Goal: Information Seeking & Learning: Learn about a topic

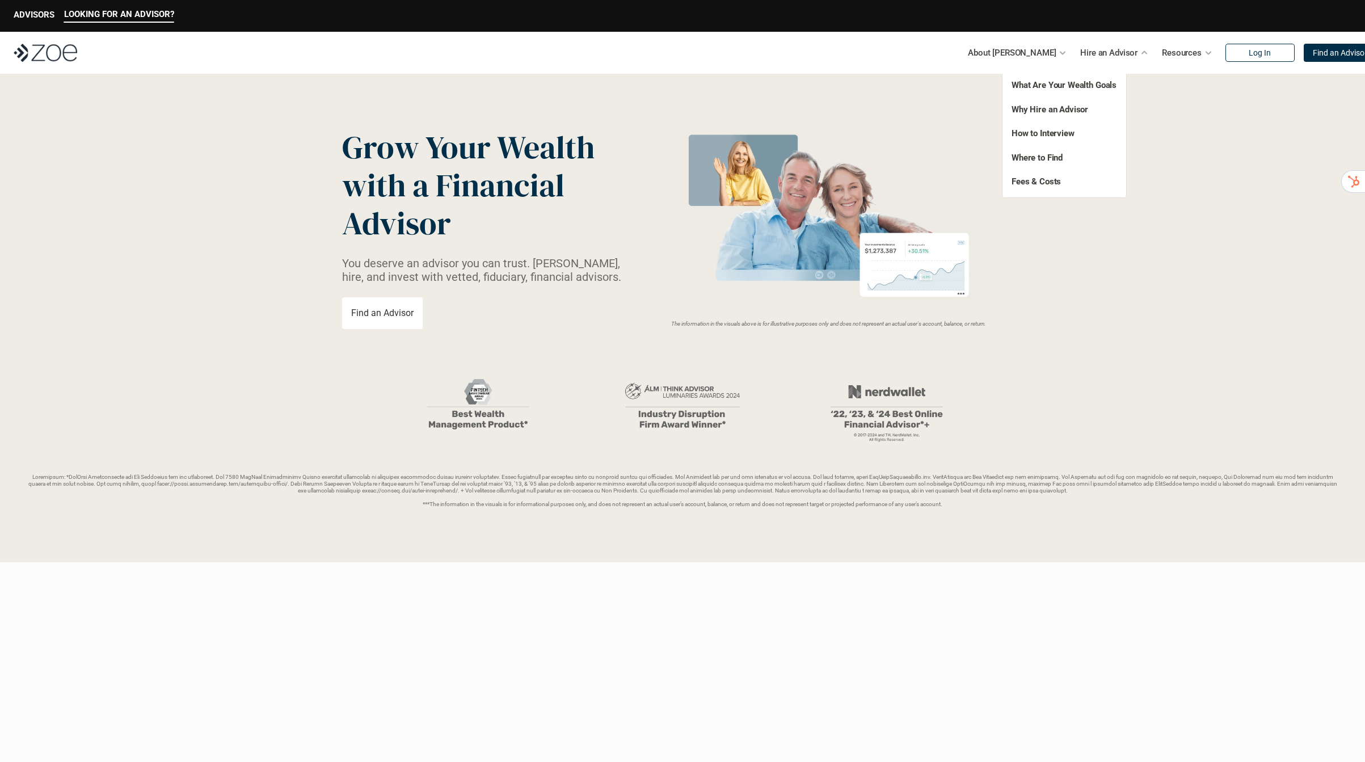
click at [1098, 55] on p "Hire an Advisor" at bounding box center [1108, 52] width 57 height 17
click at [1036, 180] on link "Fees & Costs" at bounding box center [1035, 181] width 49 height 10
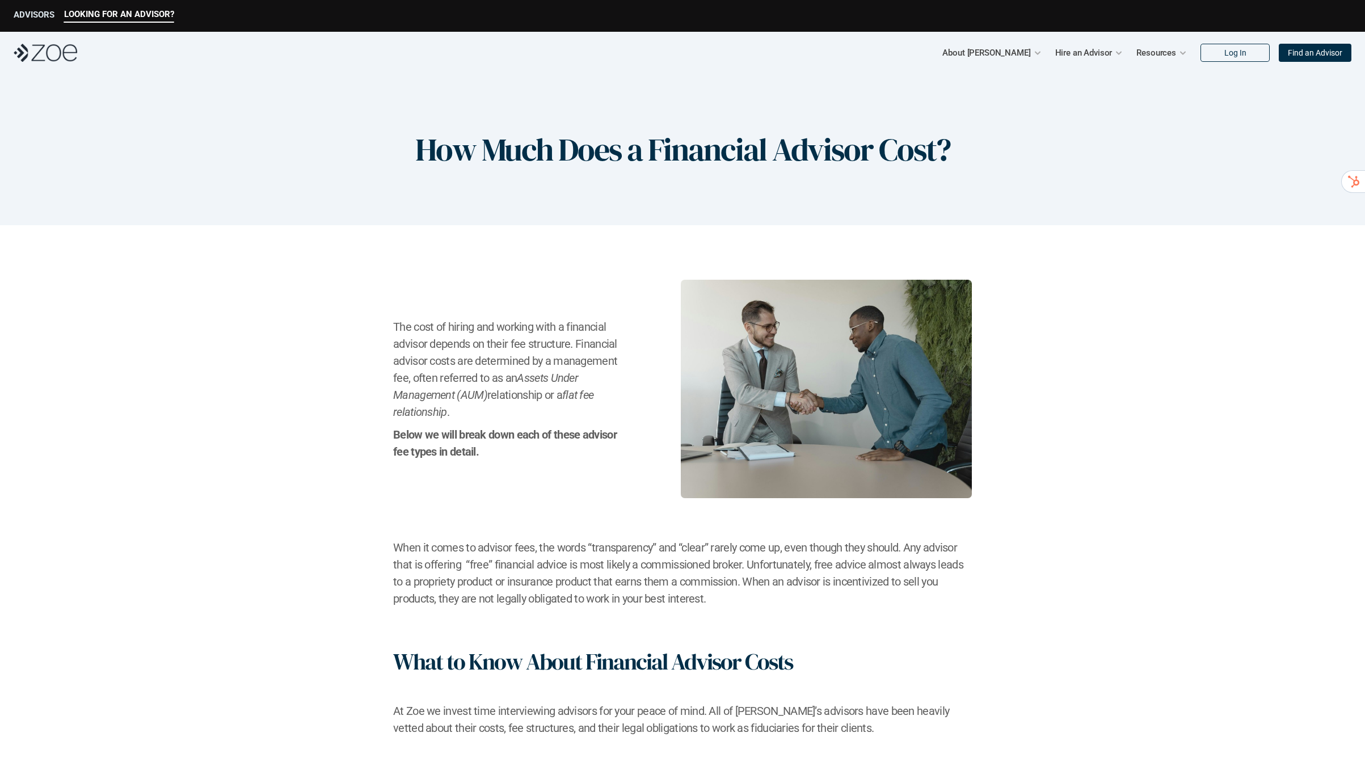
click at [15, 15] on p "ADVISORS" at bounding box center [34, 15] width 41 height 10
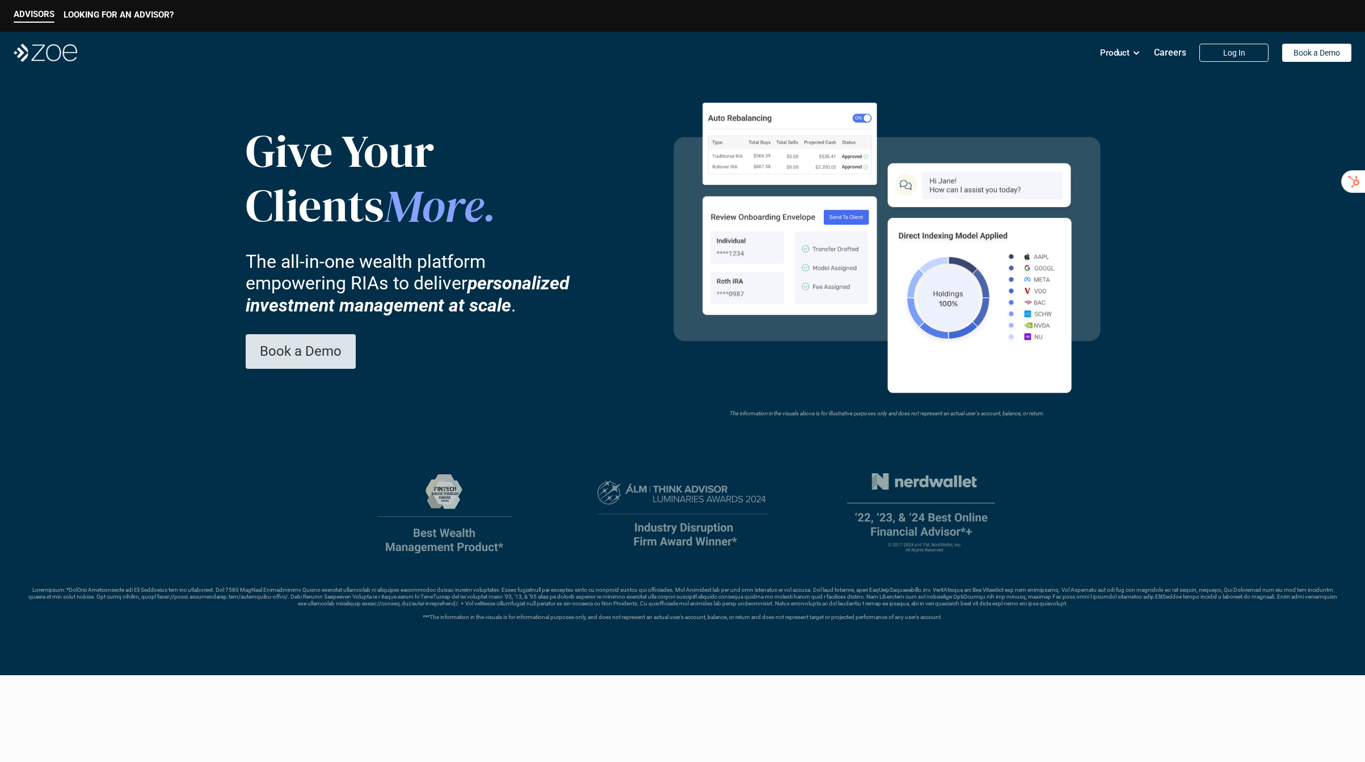
click at [276, 364] on link "Book a Demo" at bounding box center [301, 351] width 110 height 35
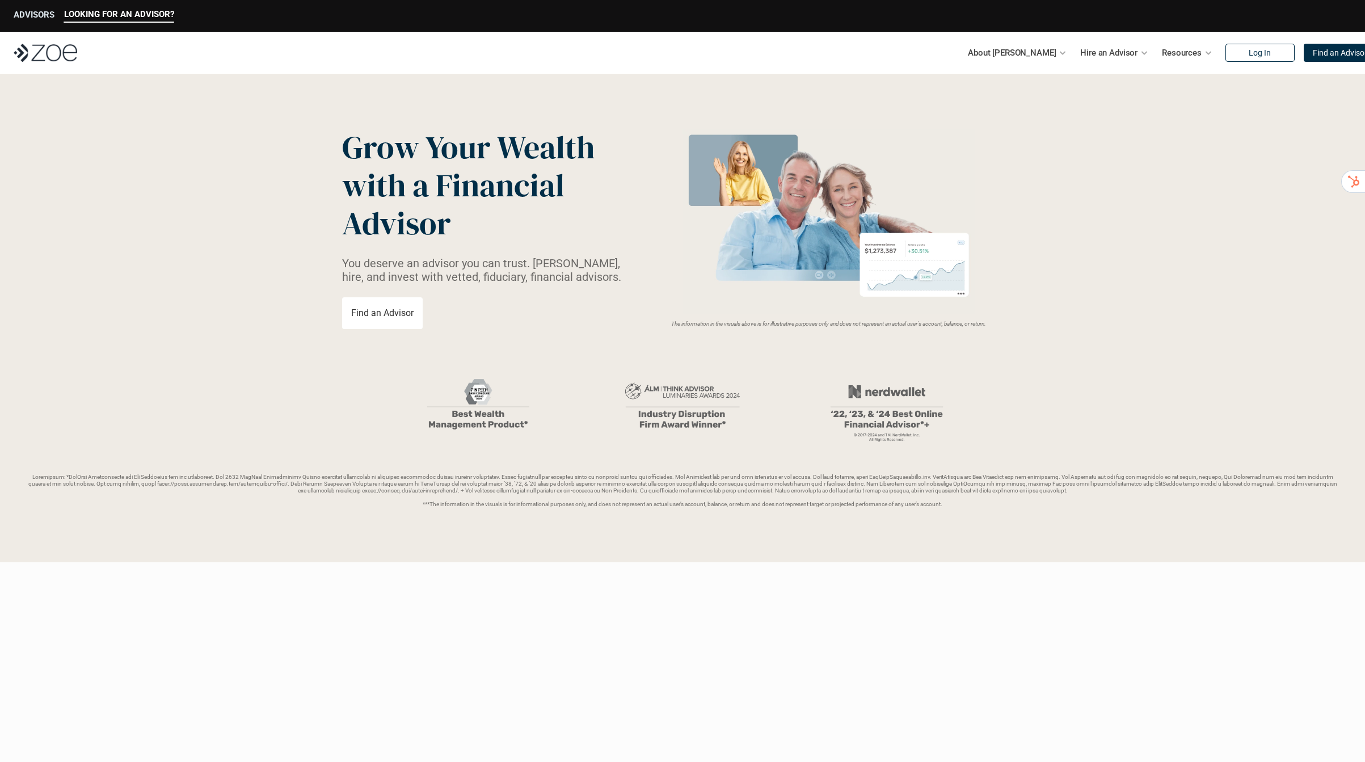
drag, startPoint x: 33, startPoint y: 12, endPoint x: 206, endPoint y: 42, distance: 175.5
click at [33, 12] on p "ADVISORS" at bounding box center [34, 15] width 41 height 10
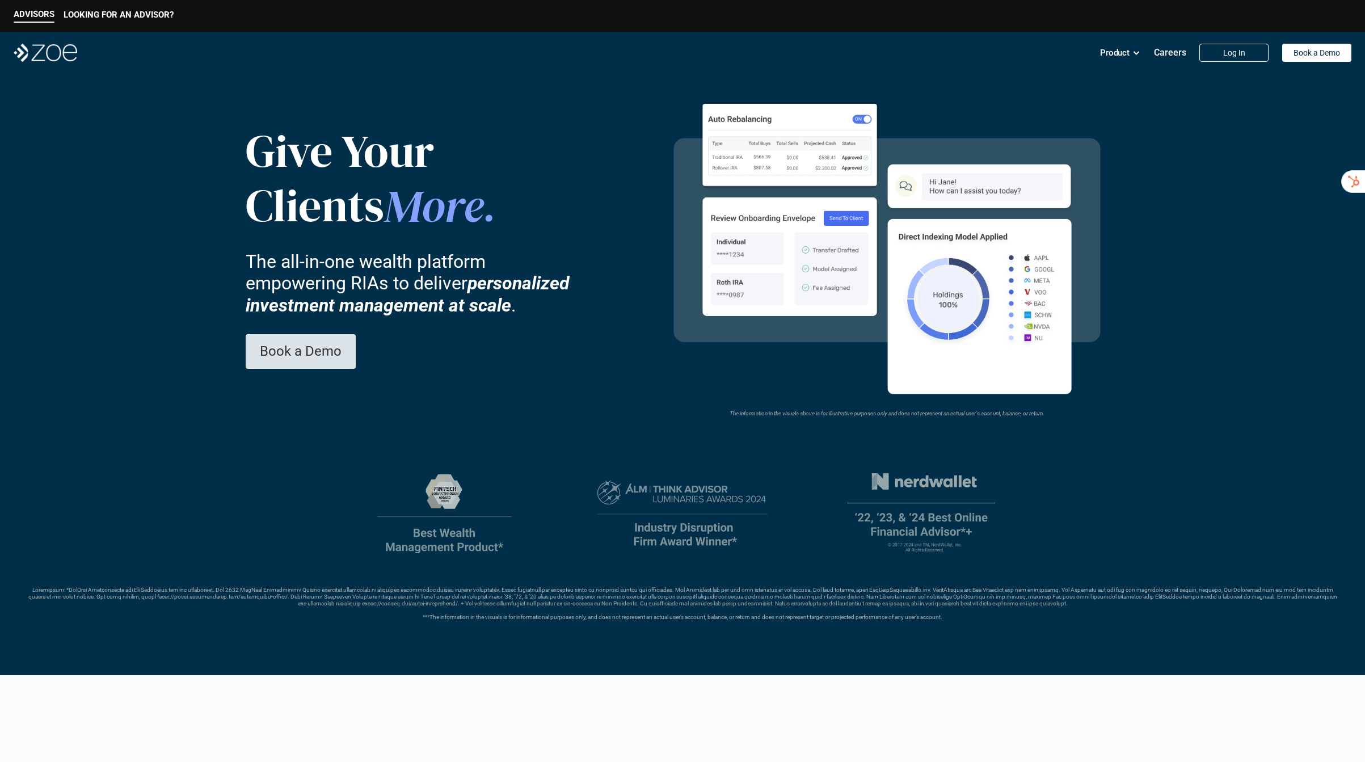
click at [330, 345] on p "Book a Demo" at bounding box center [301, 351] width 82 height 16
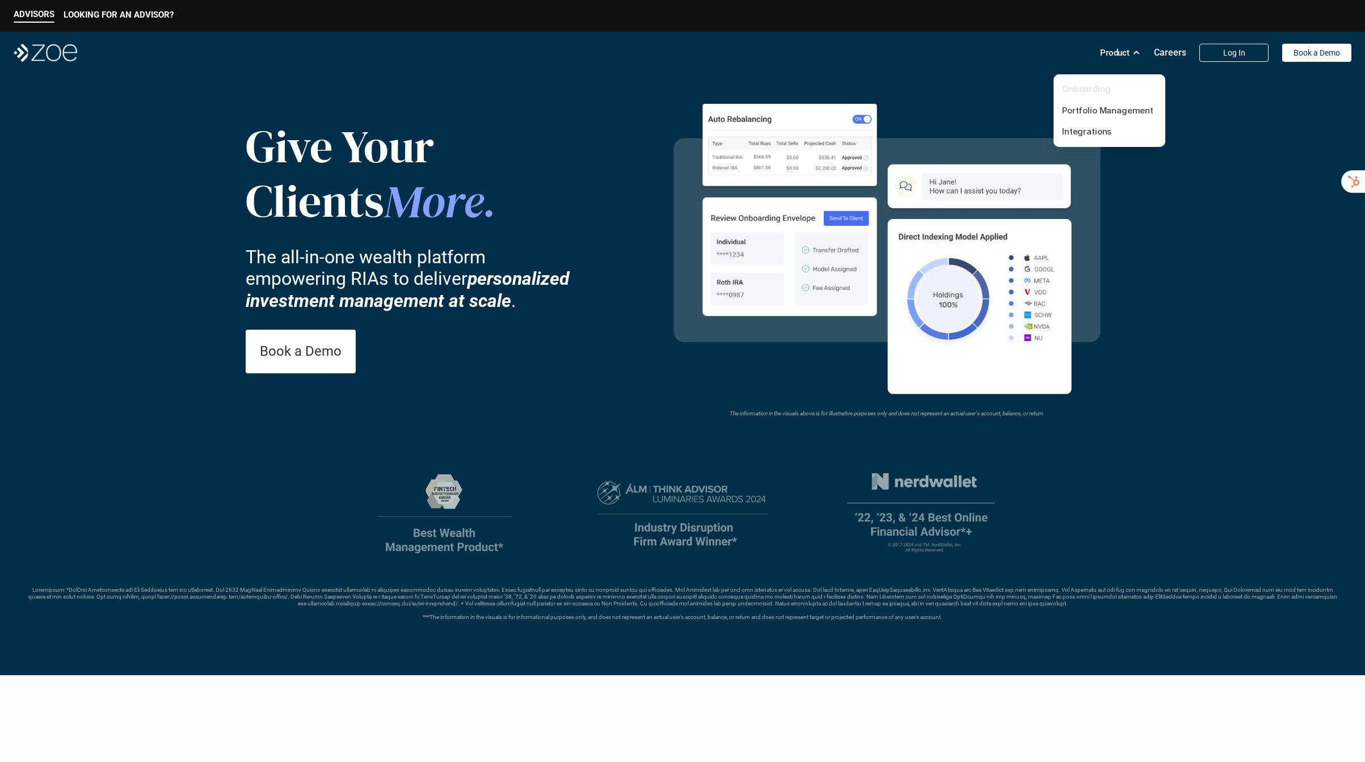
click at [1099, 92] on link "Onboarding" at bounding box center [1086, 88] width 49 height 11
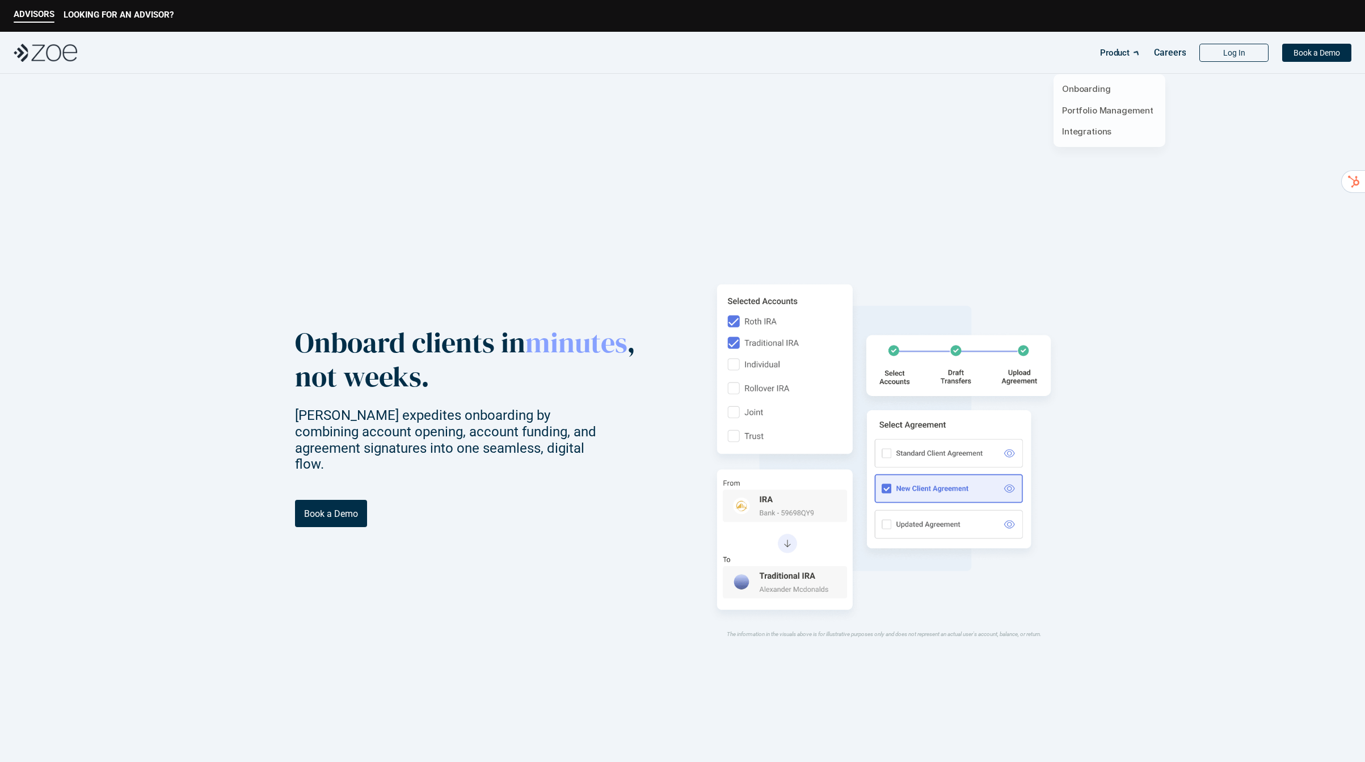
click at [1127, 58] on p "Product" at bounding box center [1114, 52] width 29 height 17
click at [1114, 109] on link "Portfolio Management" at bounding box center [1107, 110] width 91 height 11
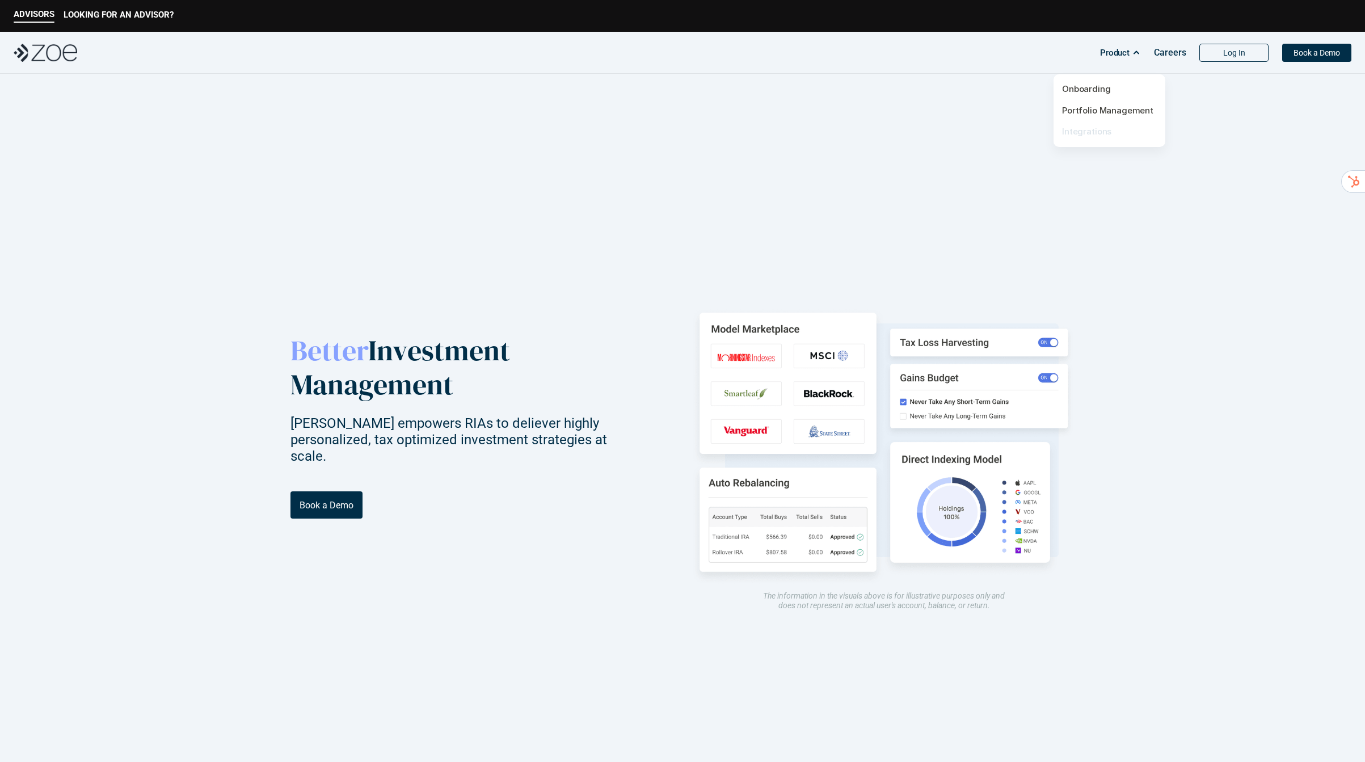
click at [1109, 129] on link "Integrations" at bounding box center [1086, 131] width 49 height 11
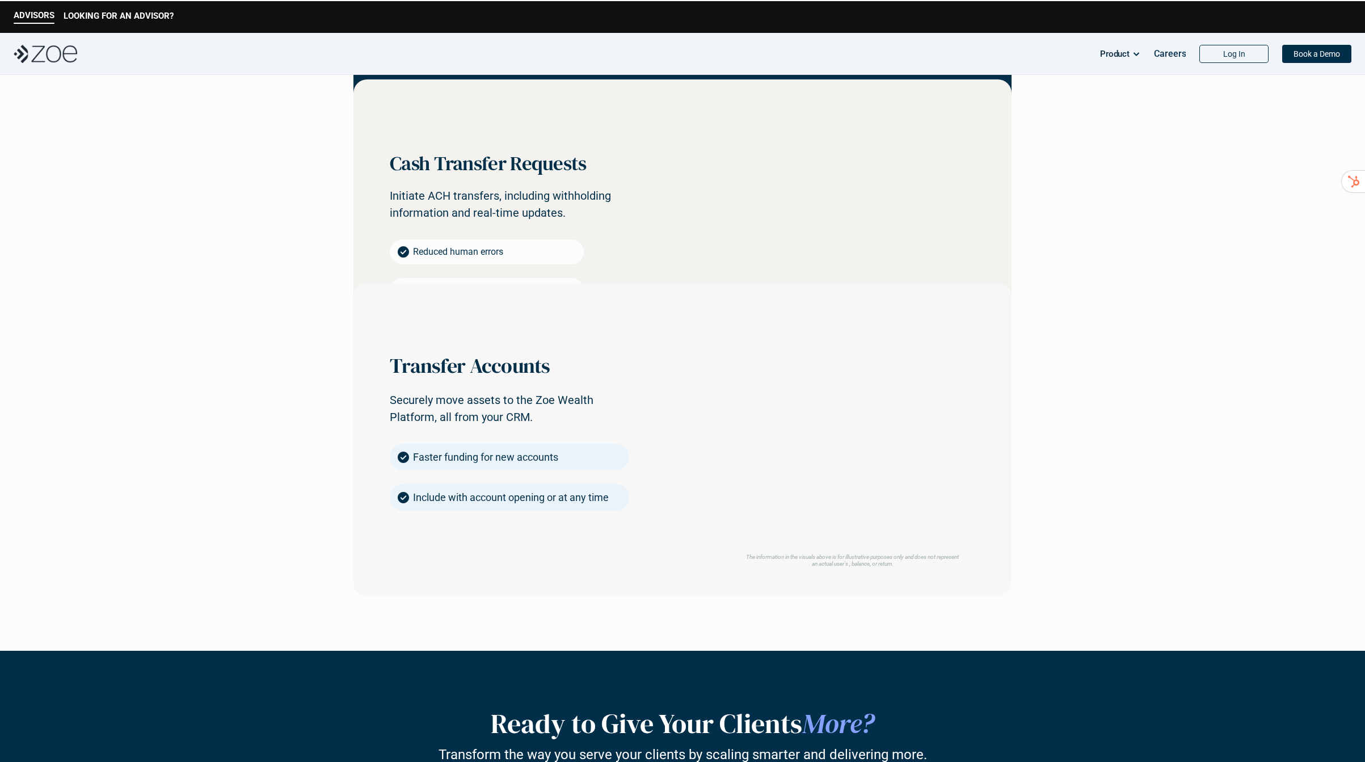
scroll to position [431, 0]
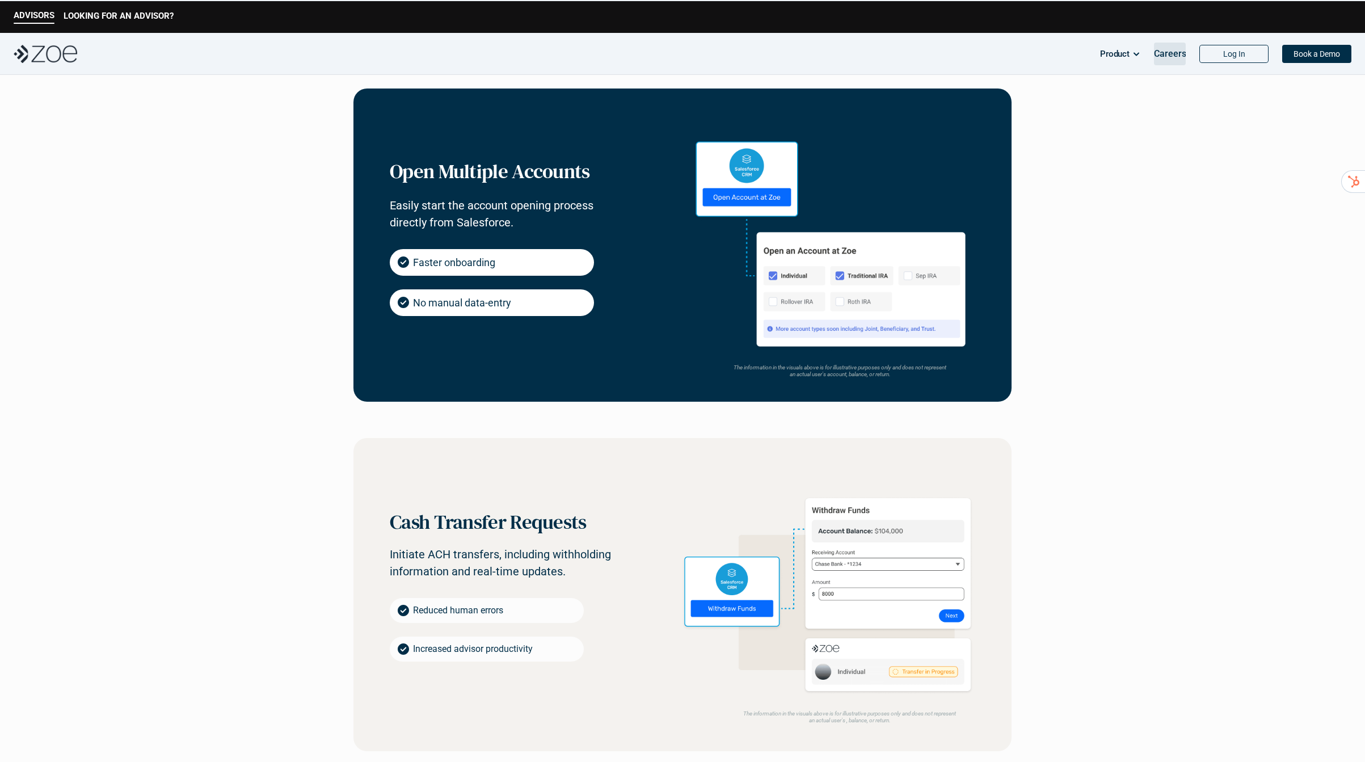
click at [1164, 61] on div "Careers" at bounding box center [1170, 54] width 32 height 23
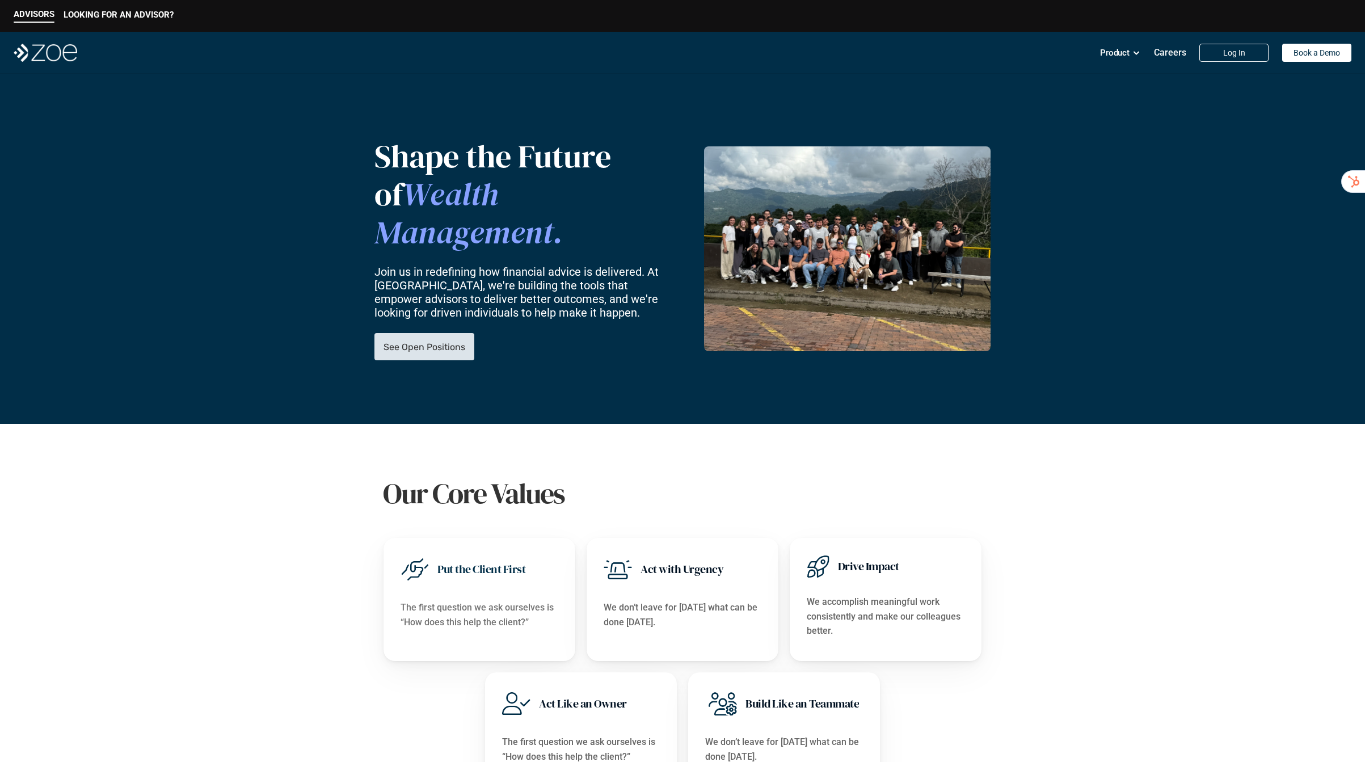
click at [393, 341] on p "See Open Positions" at bounding box center [424, 346] width 82 height 11
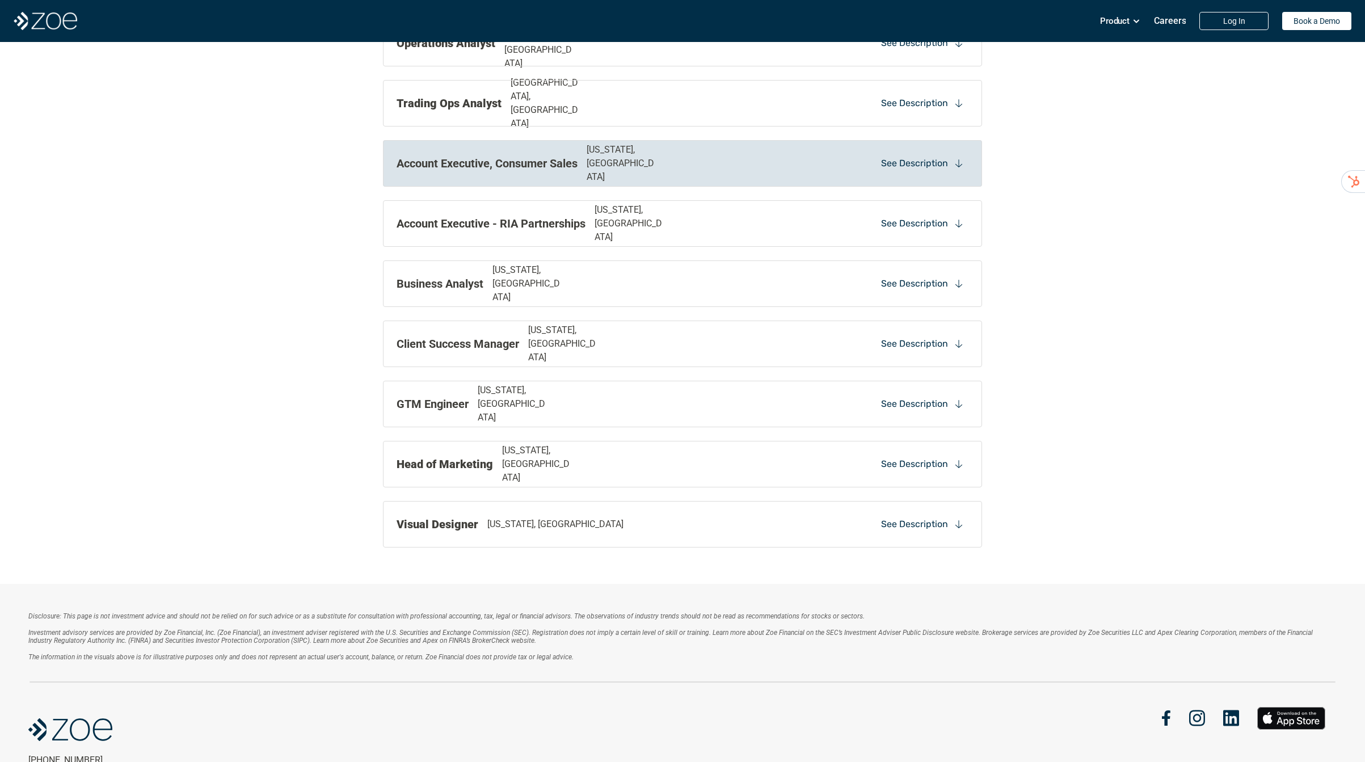
scroll to position [1146, 0]
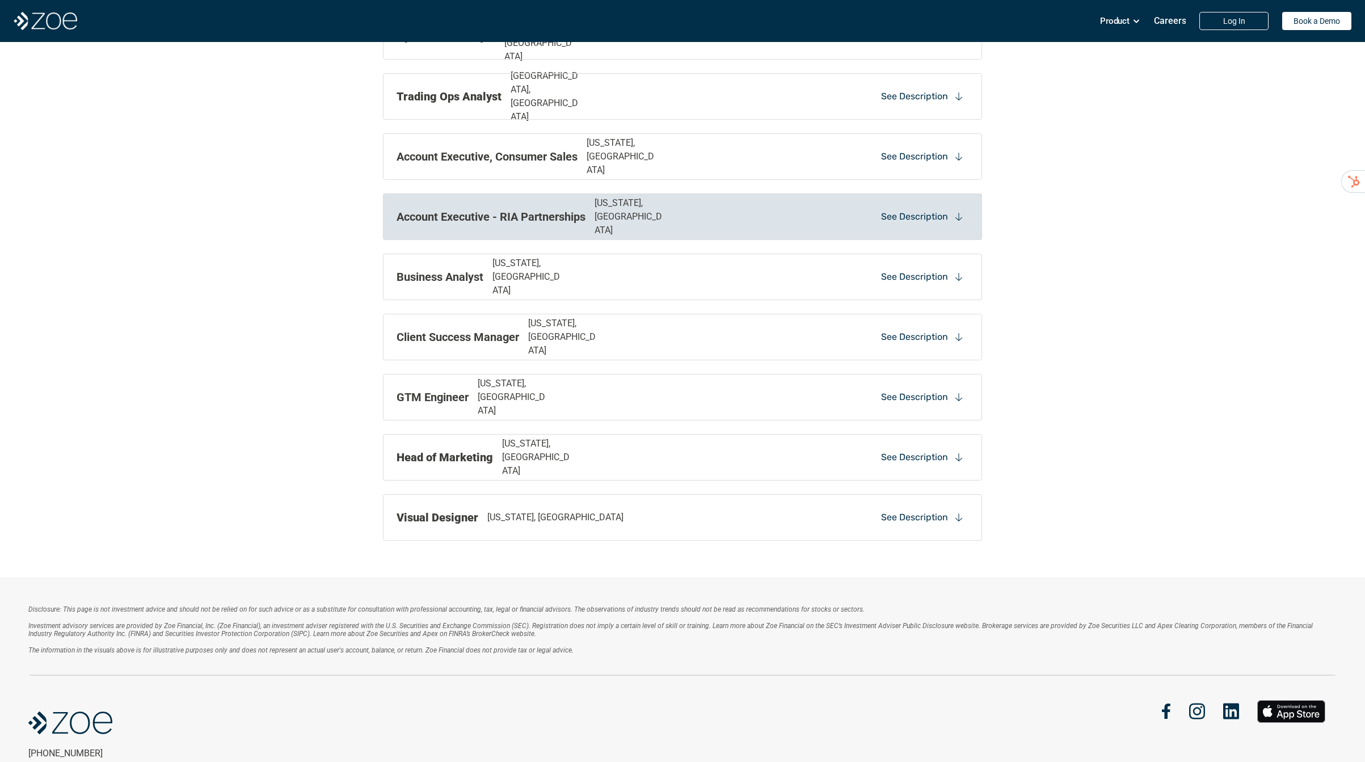
click at [685, 224] on div "Account Executive - RIA Partnerships New York, NY" at bounding box center [566, 216] width 340 height 41
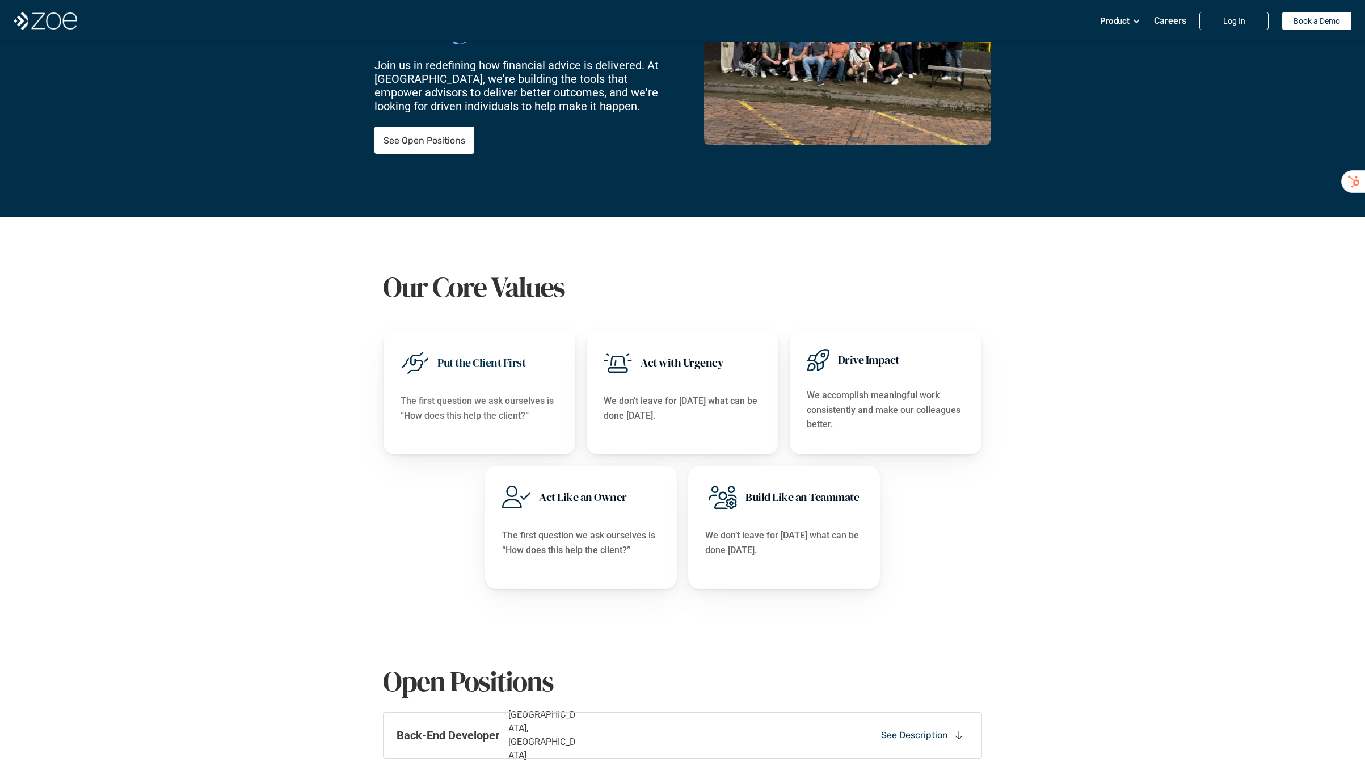
scroll to position [64, 0]
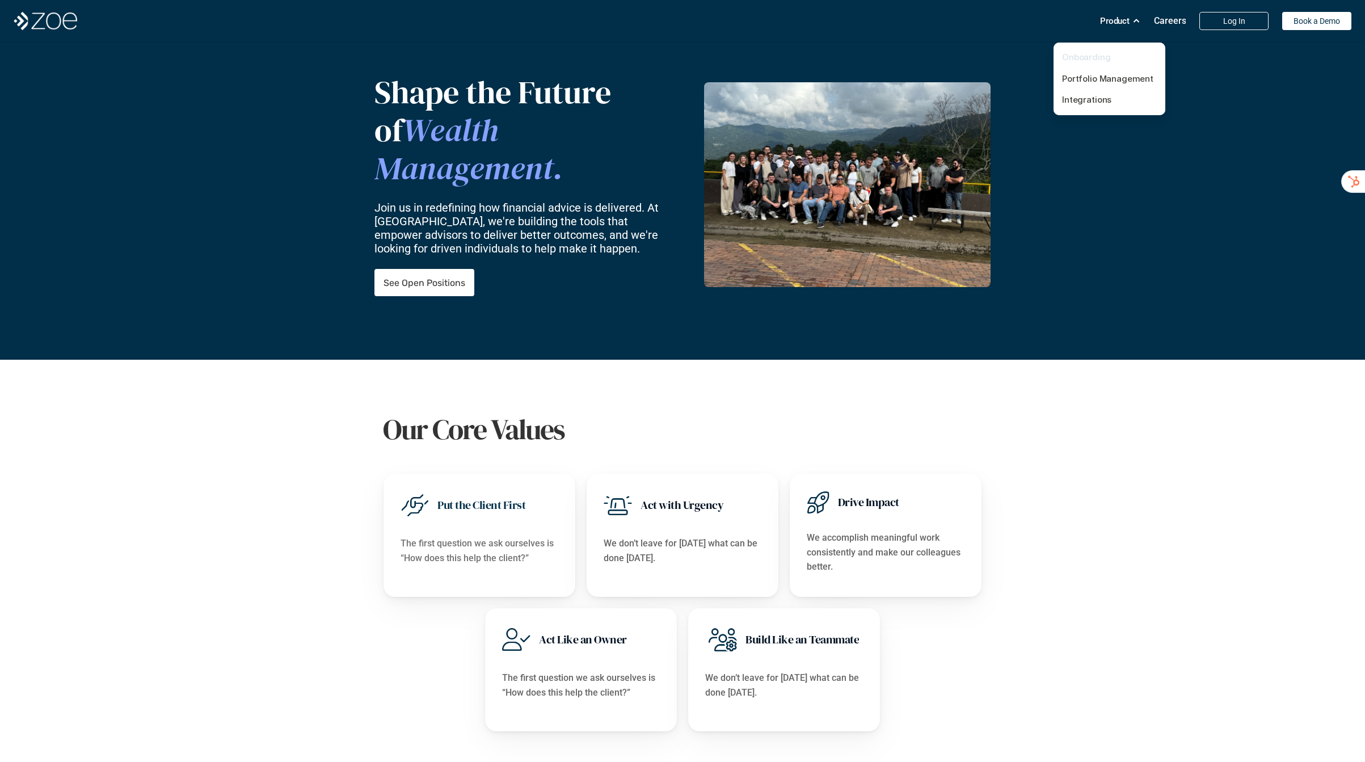
click at [1100, 57] on link "Onboarding" at bounding box center [1086, 57] width 49 height 11
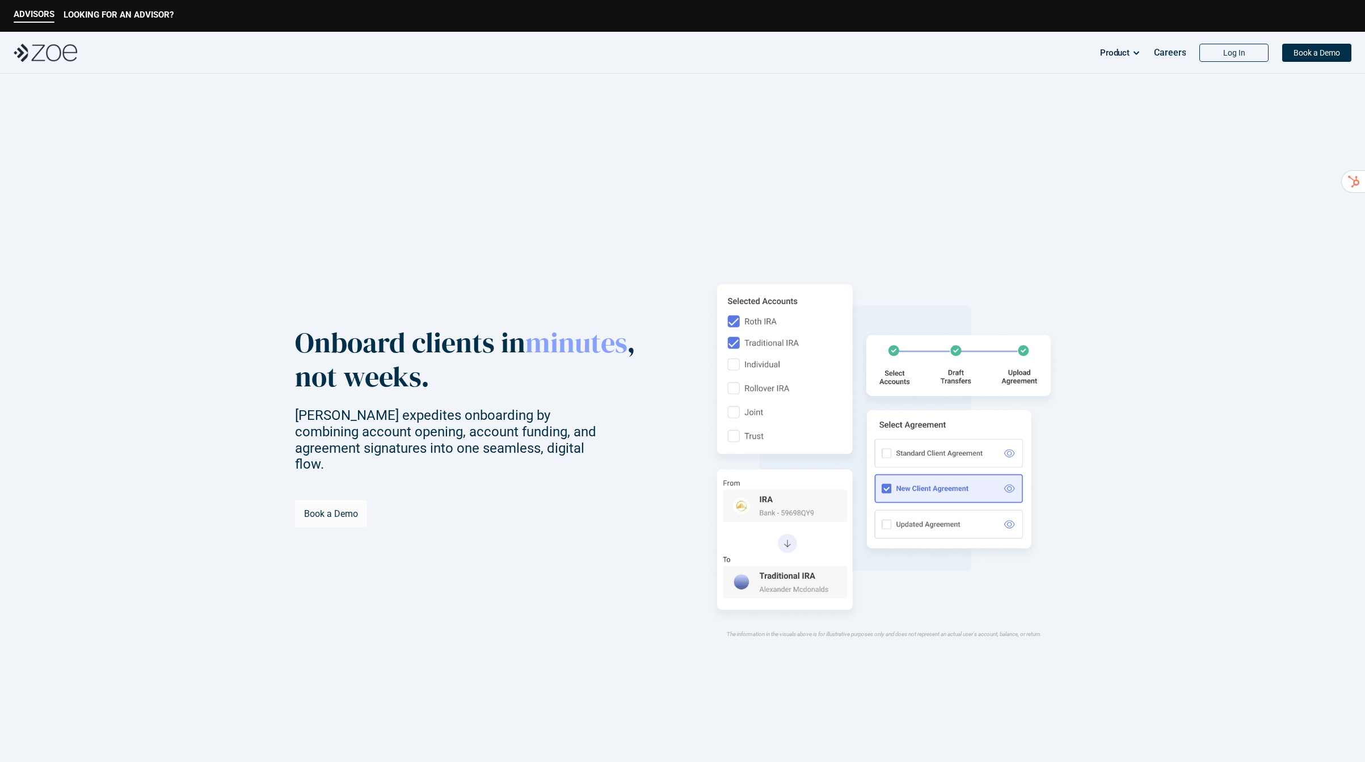
click at [345, 508] on p "Book a Demo" at bounding box center [331, 513] width 54 height 11
